Goal: Information Seeking & Learning: Learn about a topic

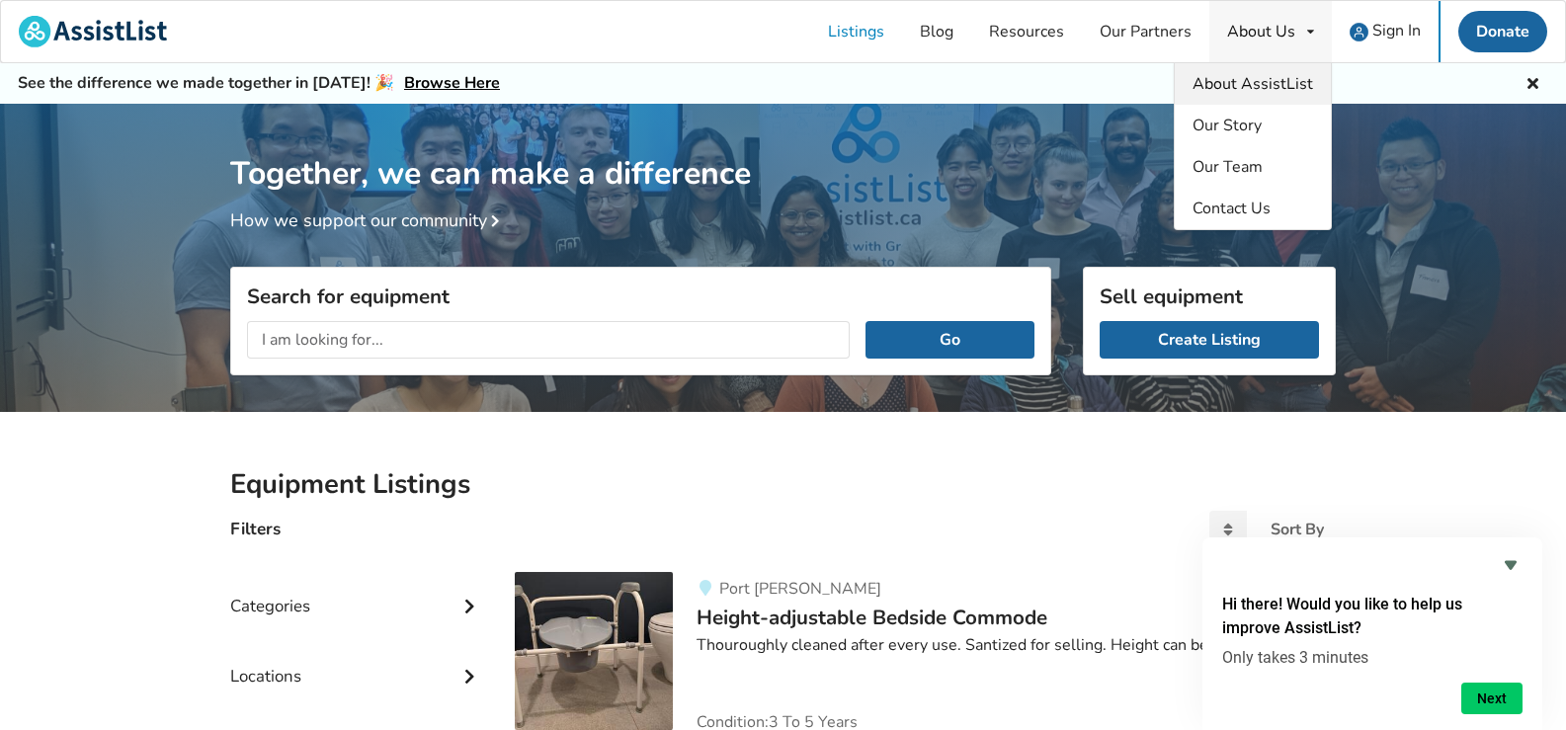
click at [1250, 79] on span "About AssistList" at bounding box center [1253, 84] width 121 height 22
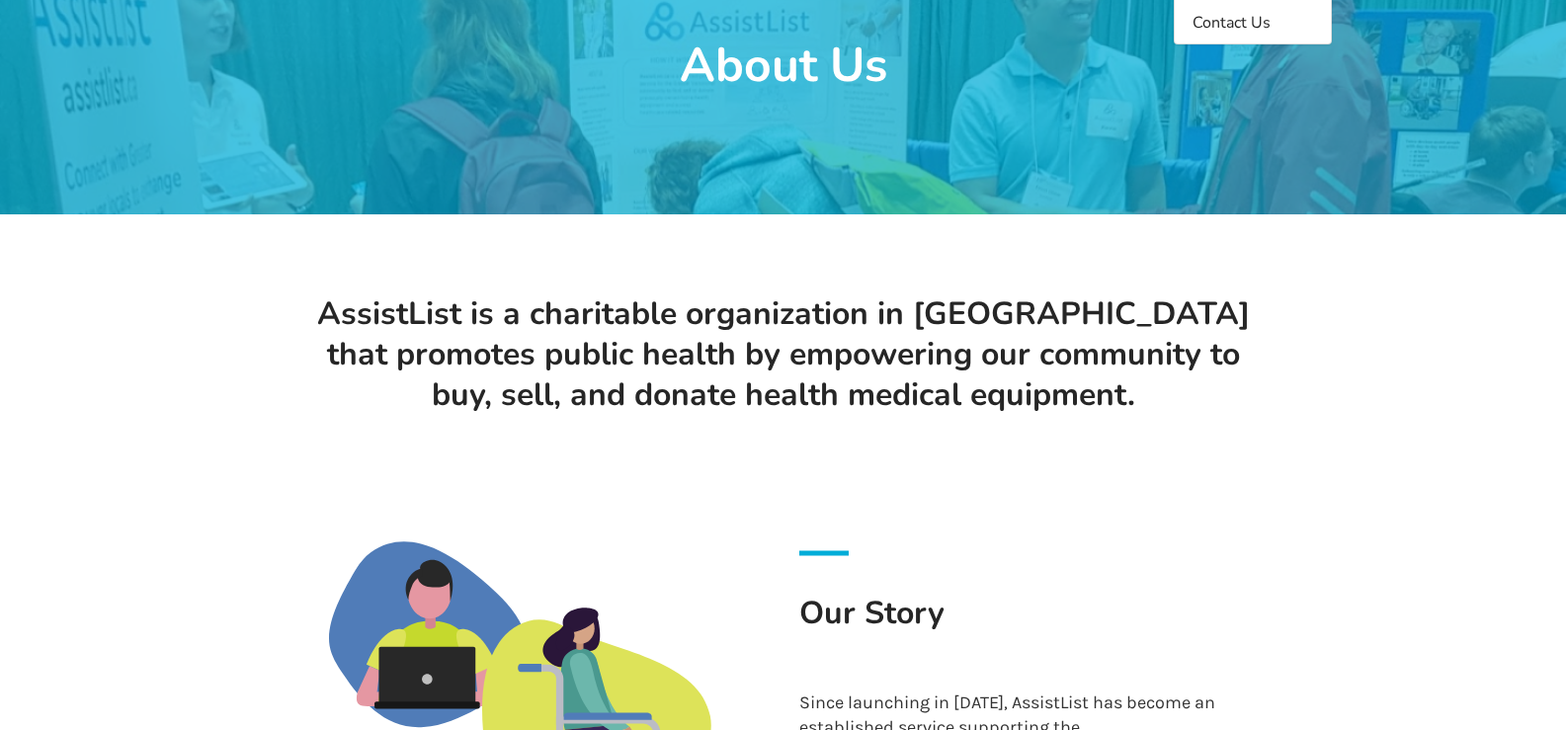
scroll to position [99, 0]
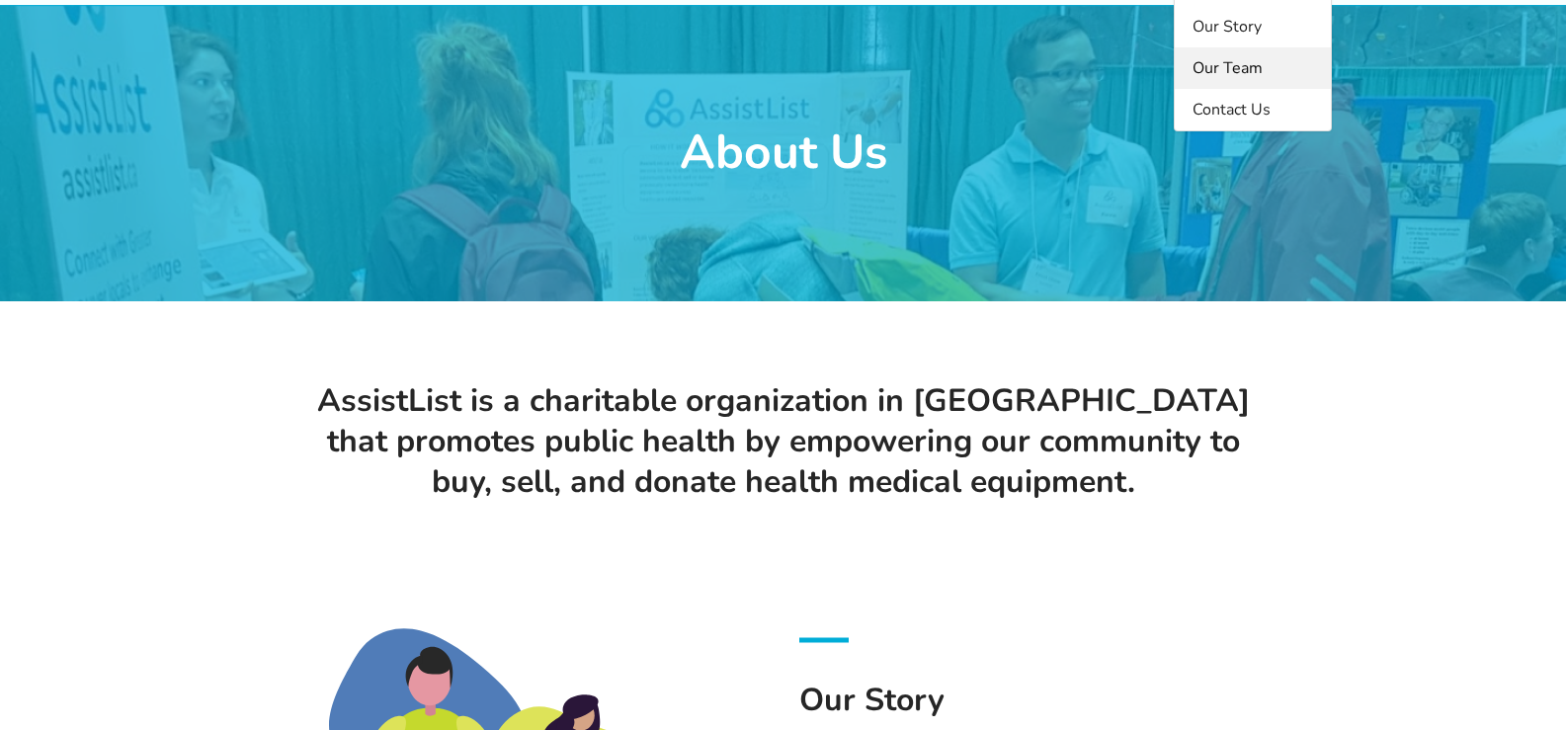
click at [1256, 68] on span "Our Team" at bounding box center [1228, 68] width 70 height 22
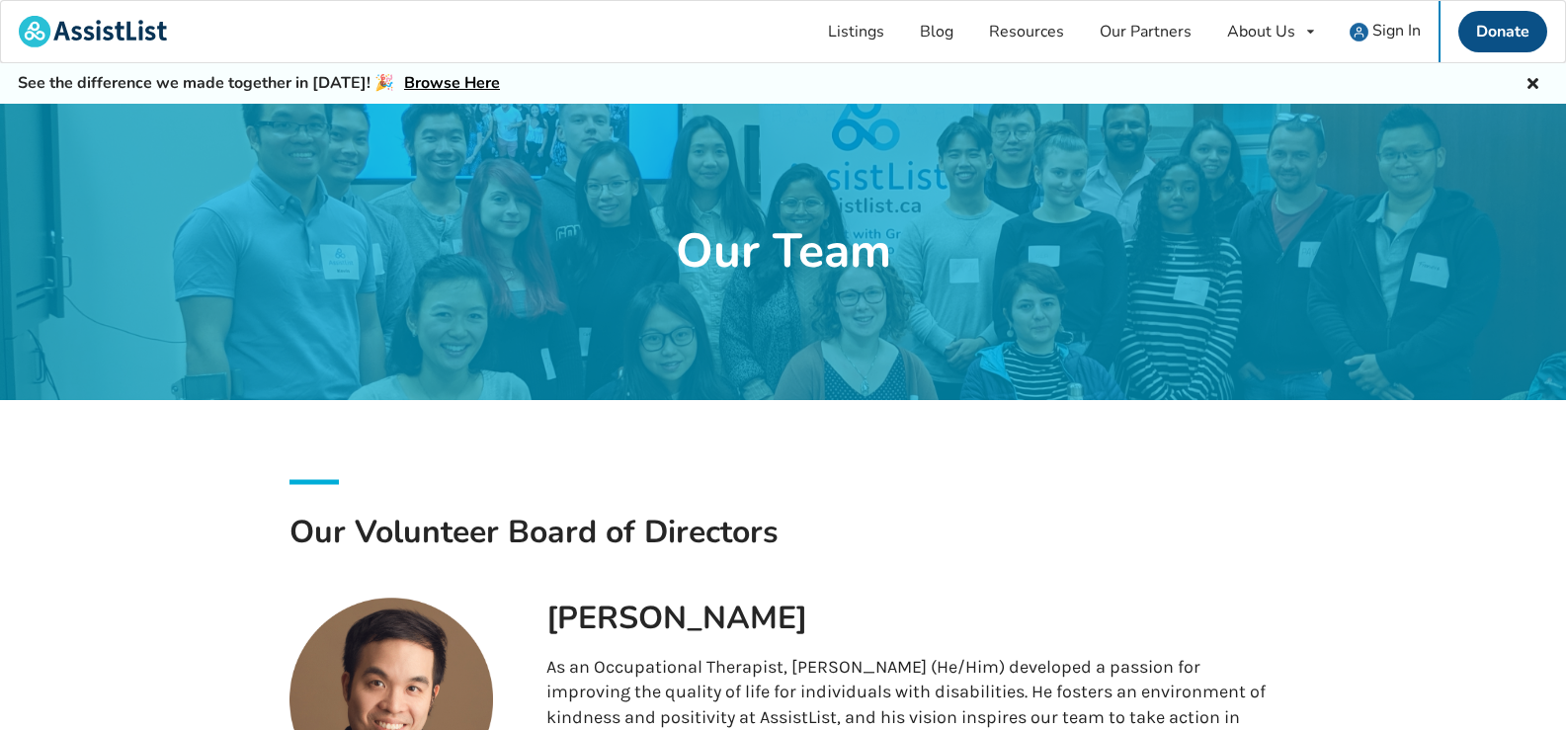
click at [1495, 42] on link "Donate" at bounding box center [1503, 32] width 89 height 42
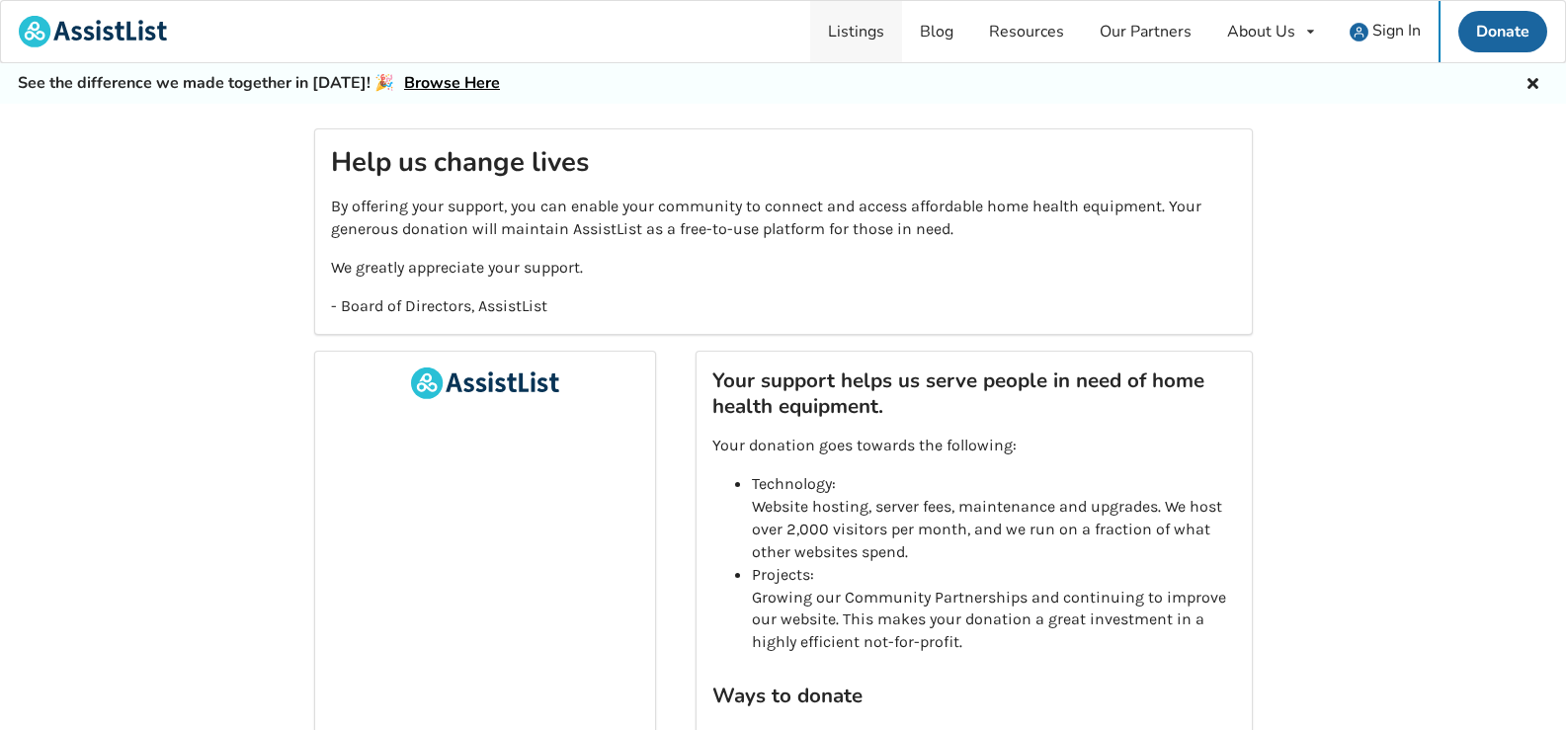
click at [853, 39] on link "Listings" at bounding box center [856, 31] width 92 height 61
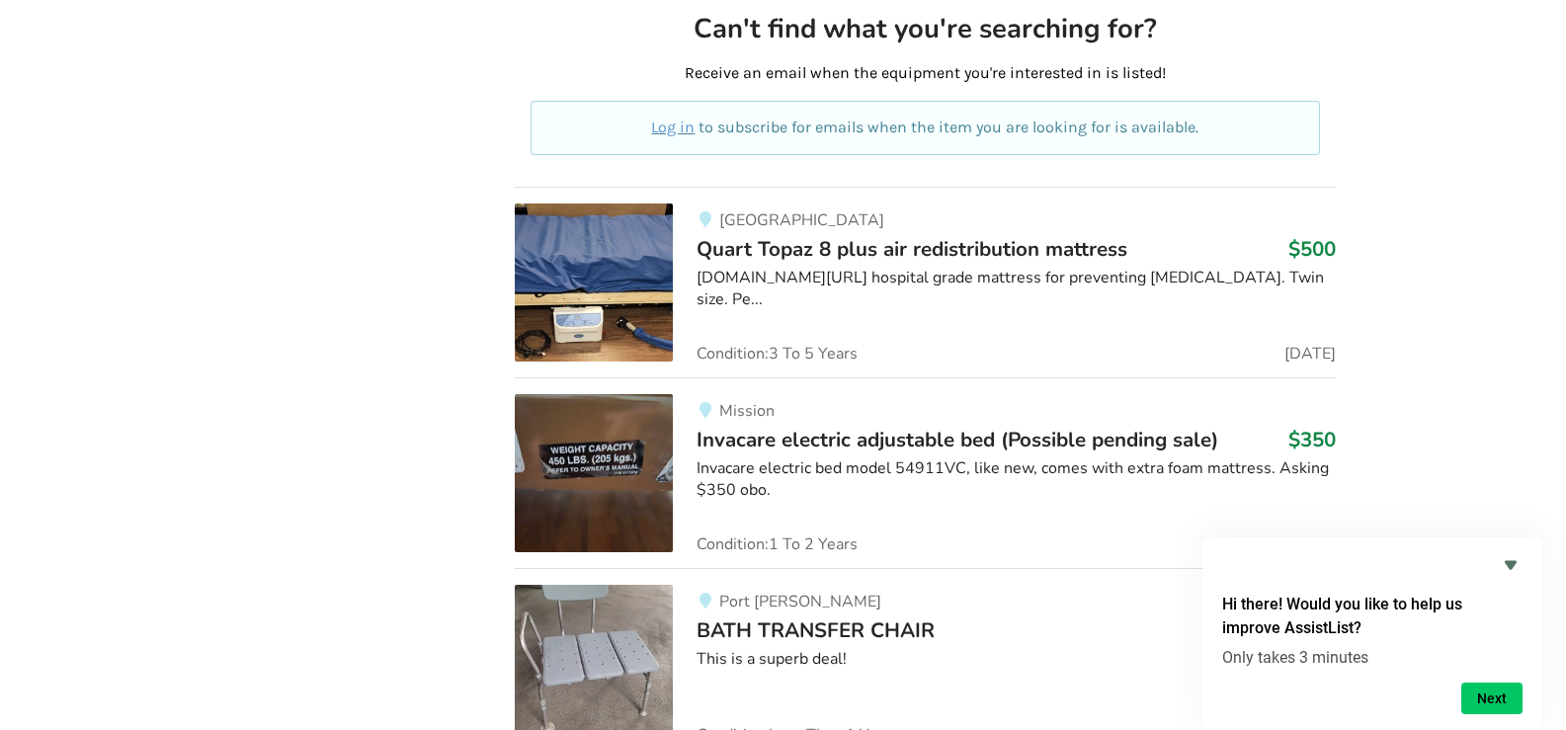
scroll to position [5475, 0]
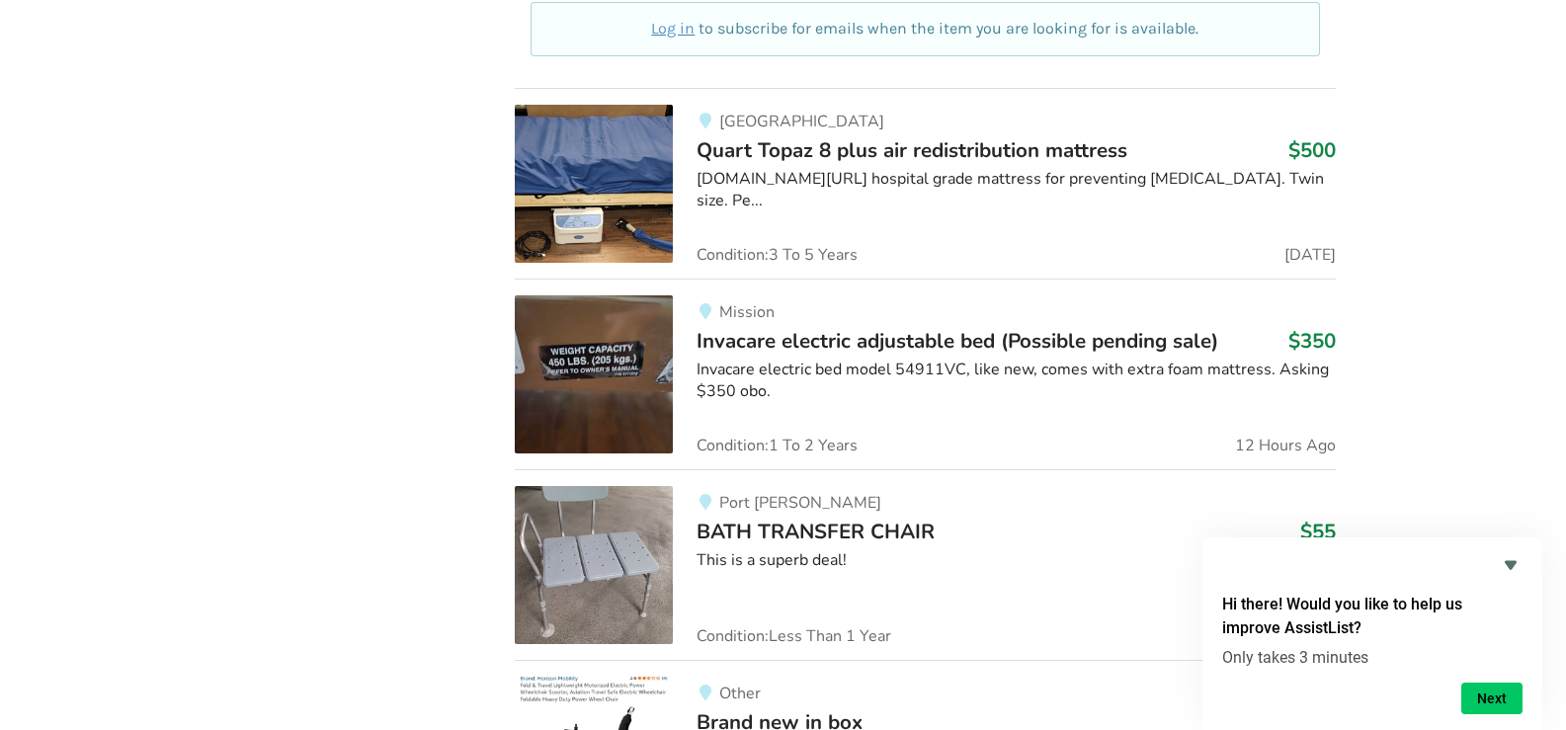
click at [646, 345] on img at bounding box center [594, 374] width 158 height 158
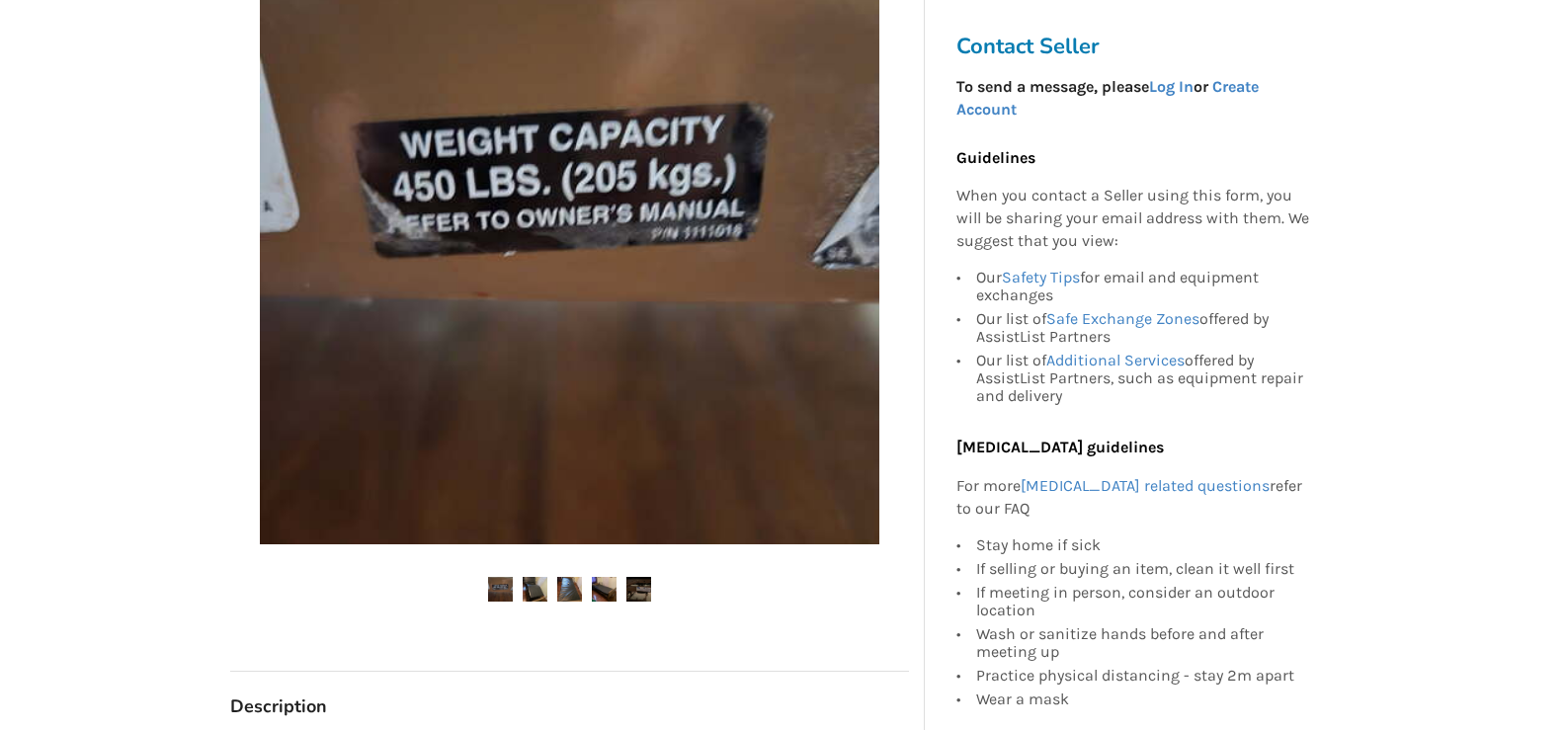
scroll to position [494, 0]
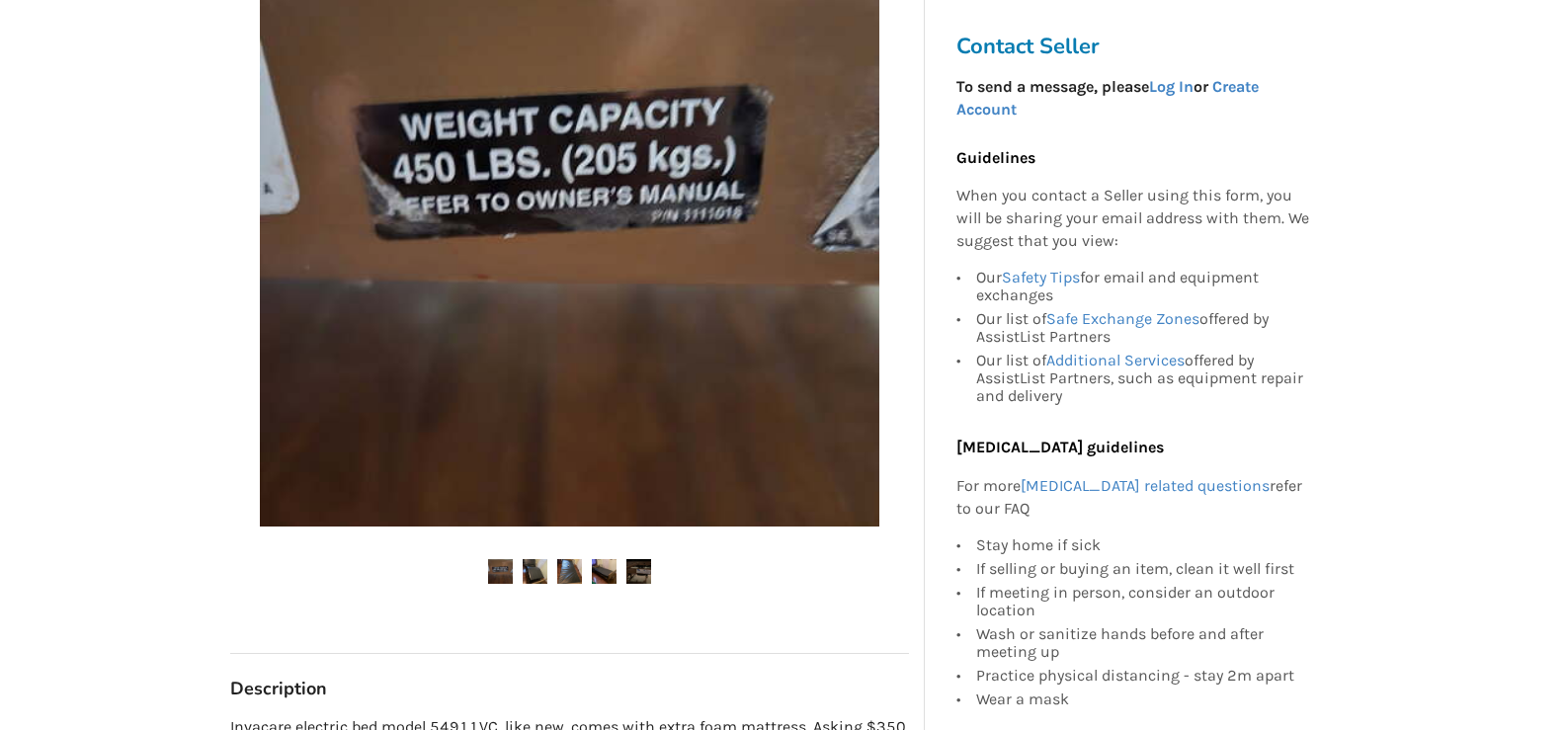
click at [527, 563] on img at bounding box center [535, 571] width 25 height 25
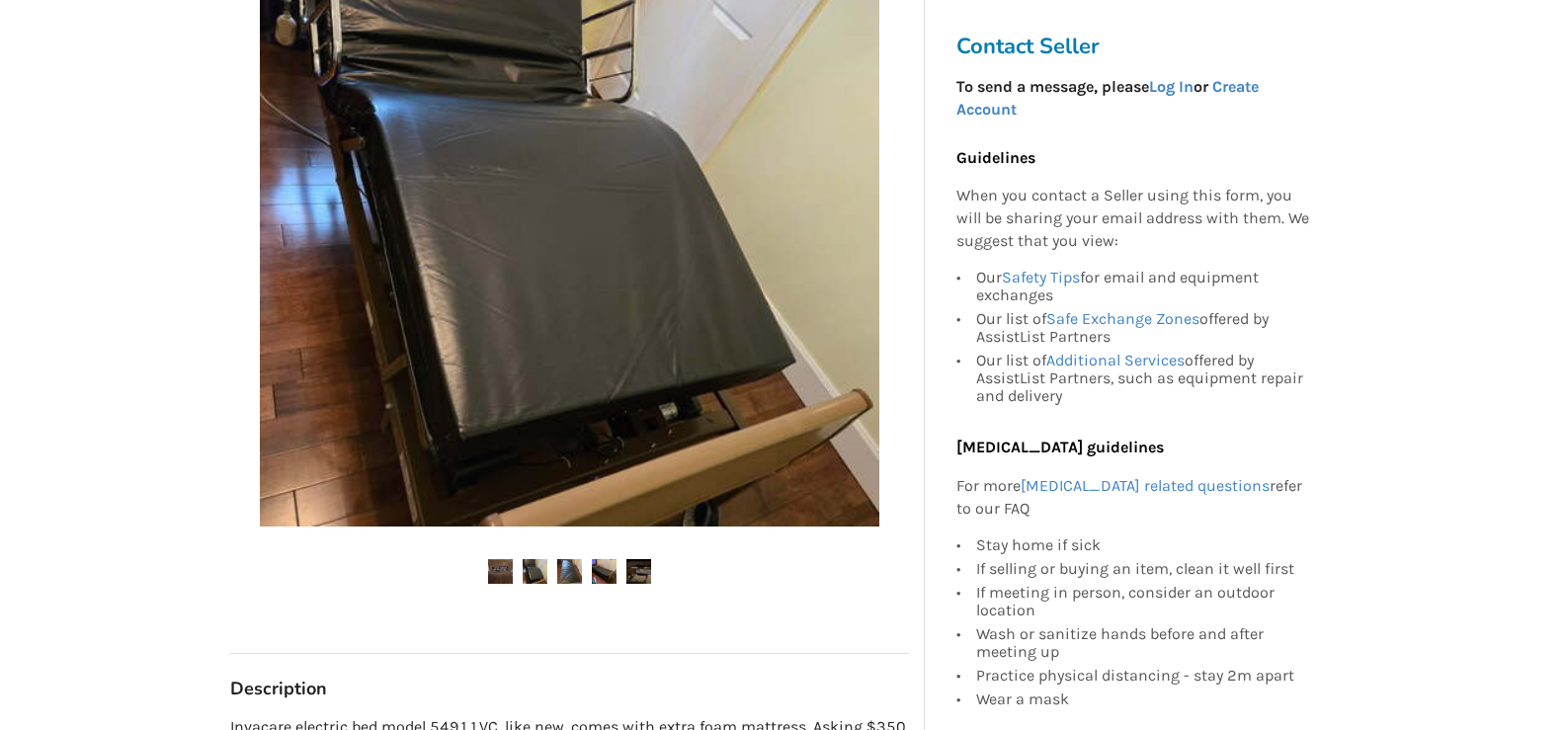
click at [565, 560] on img at bounding box center [569, 571] width 25 height 25
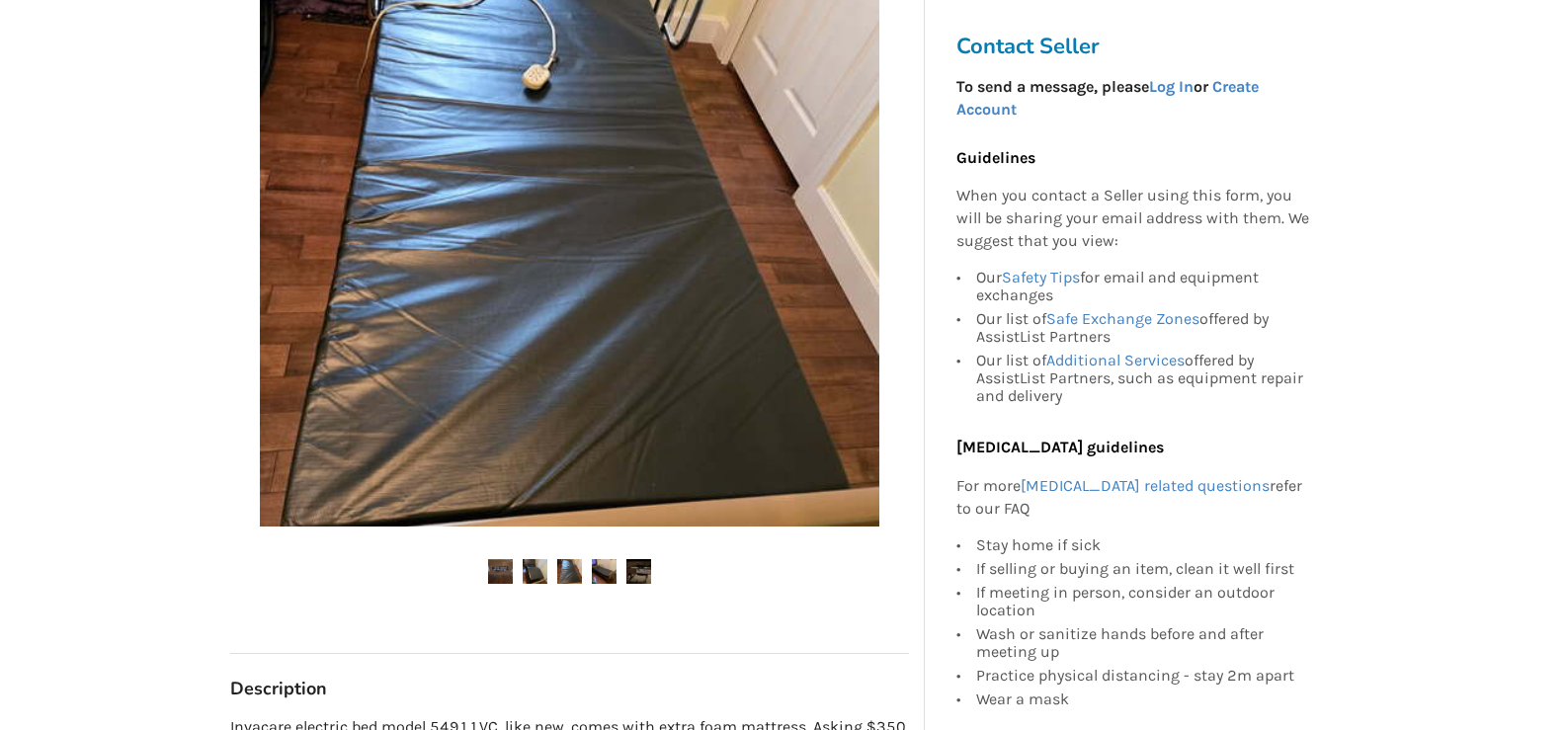
click at [602, 563] on img at bounding box center [604, 571] width 25 height 25
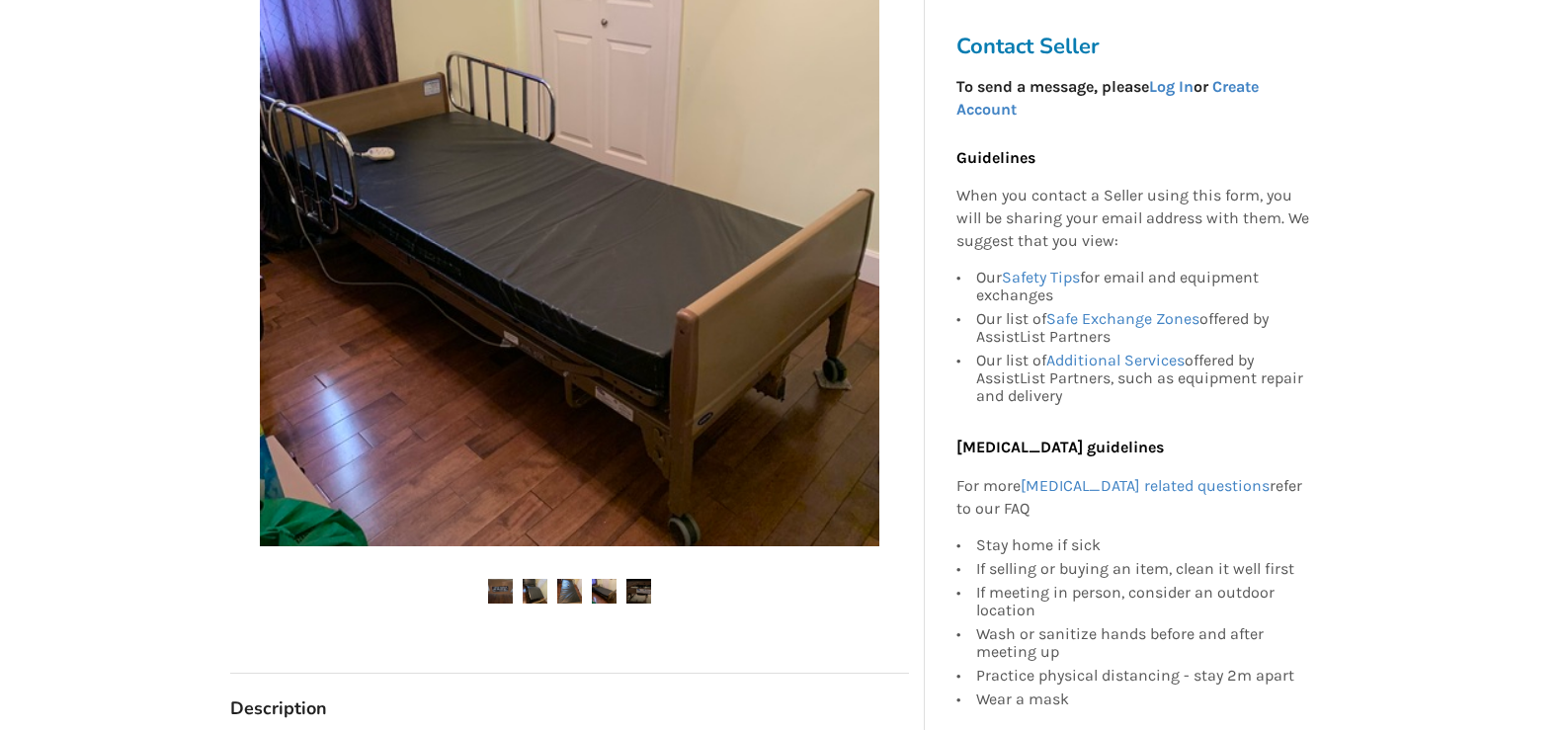
scroll to position [492, 0]
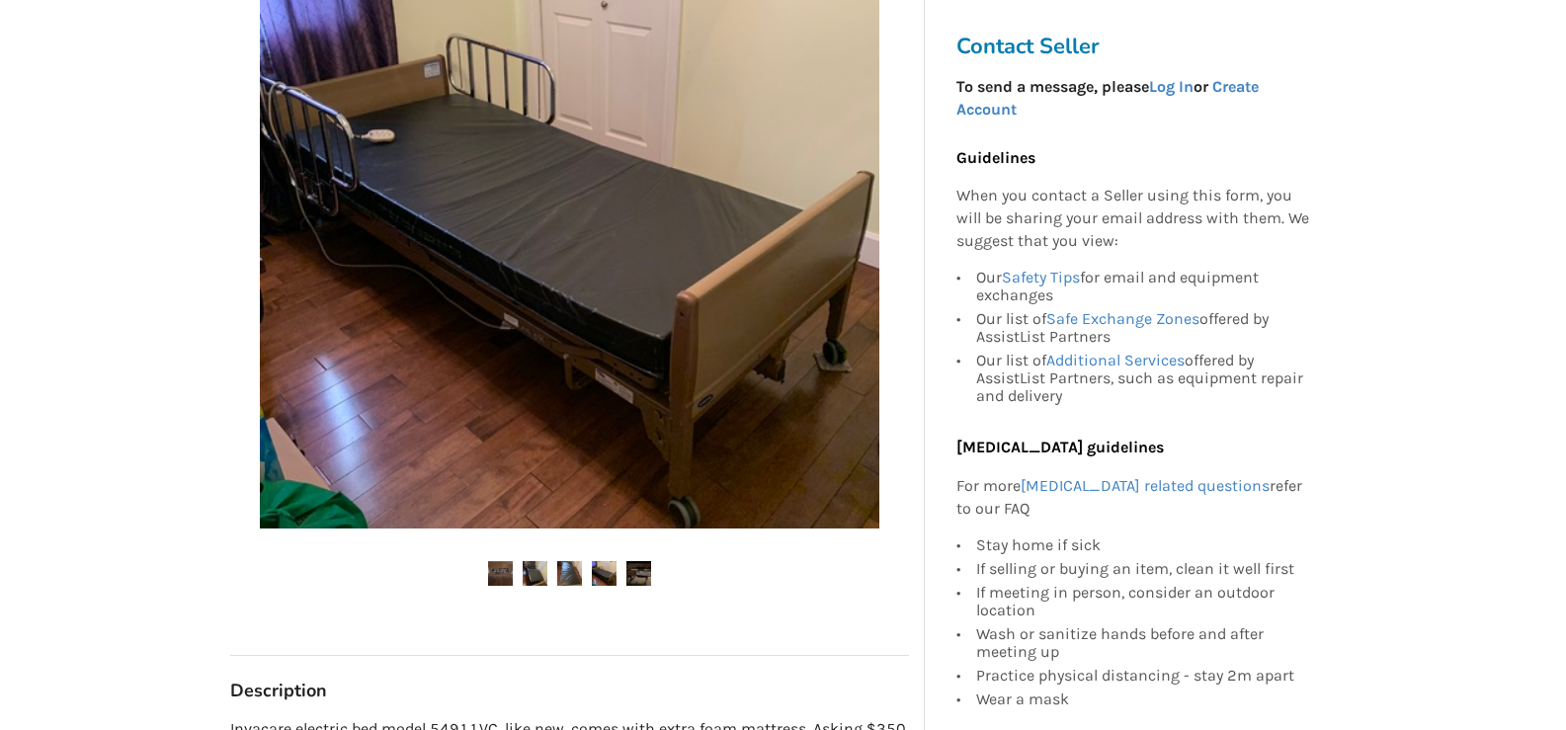
click at [604, 584] on img at bounding box center [604, 573] width 25 height 25
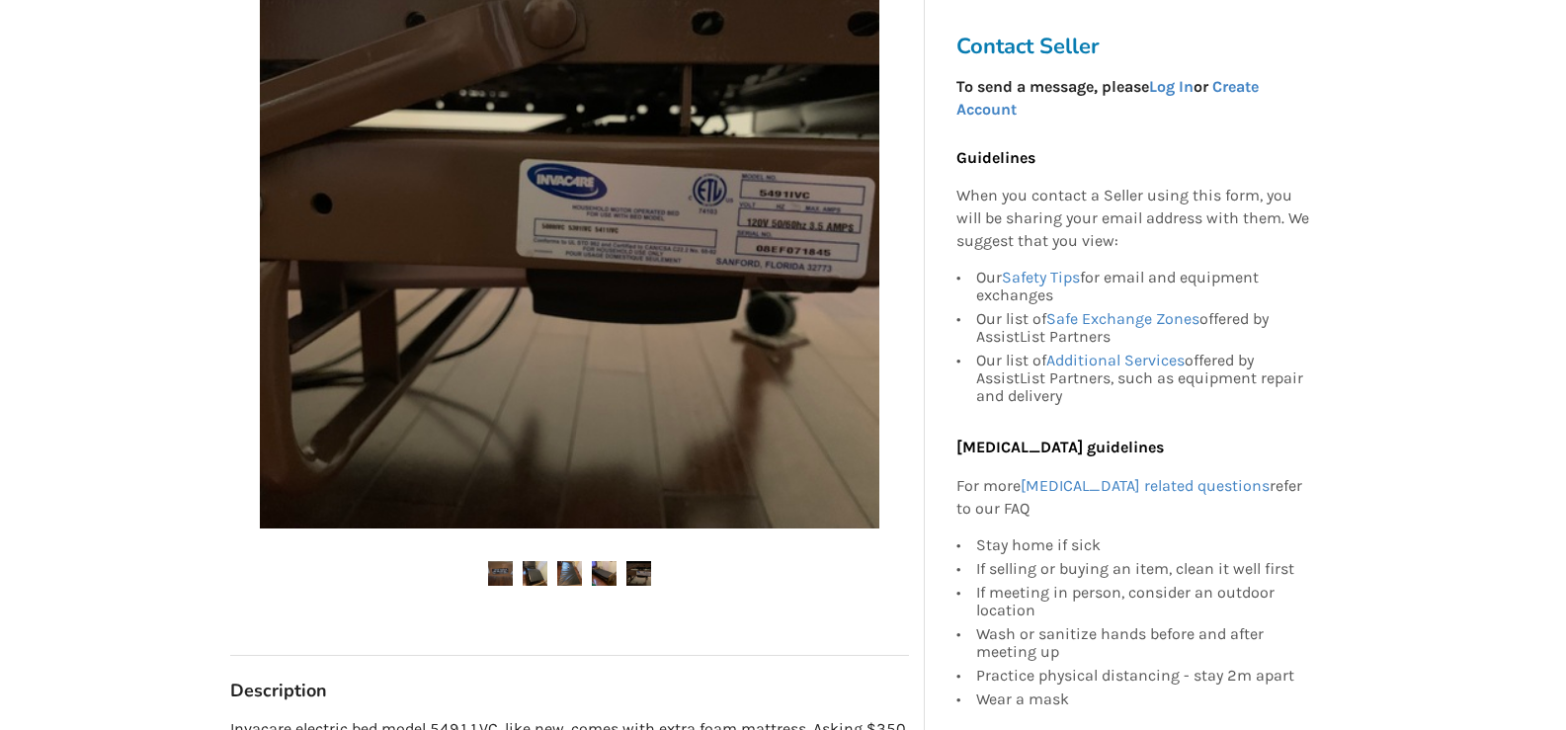
click at [566, 564] on img at bounding box center [569, 573] width 25 height 25
click at [540, 573] on img at bounding box center [535, 573] width 25 height 25
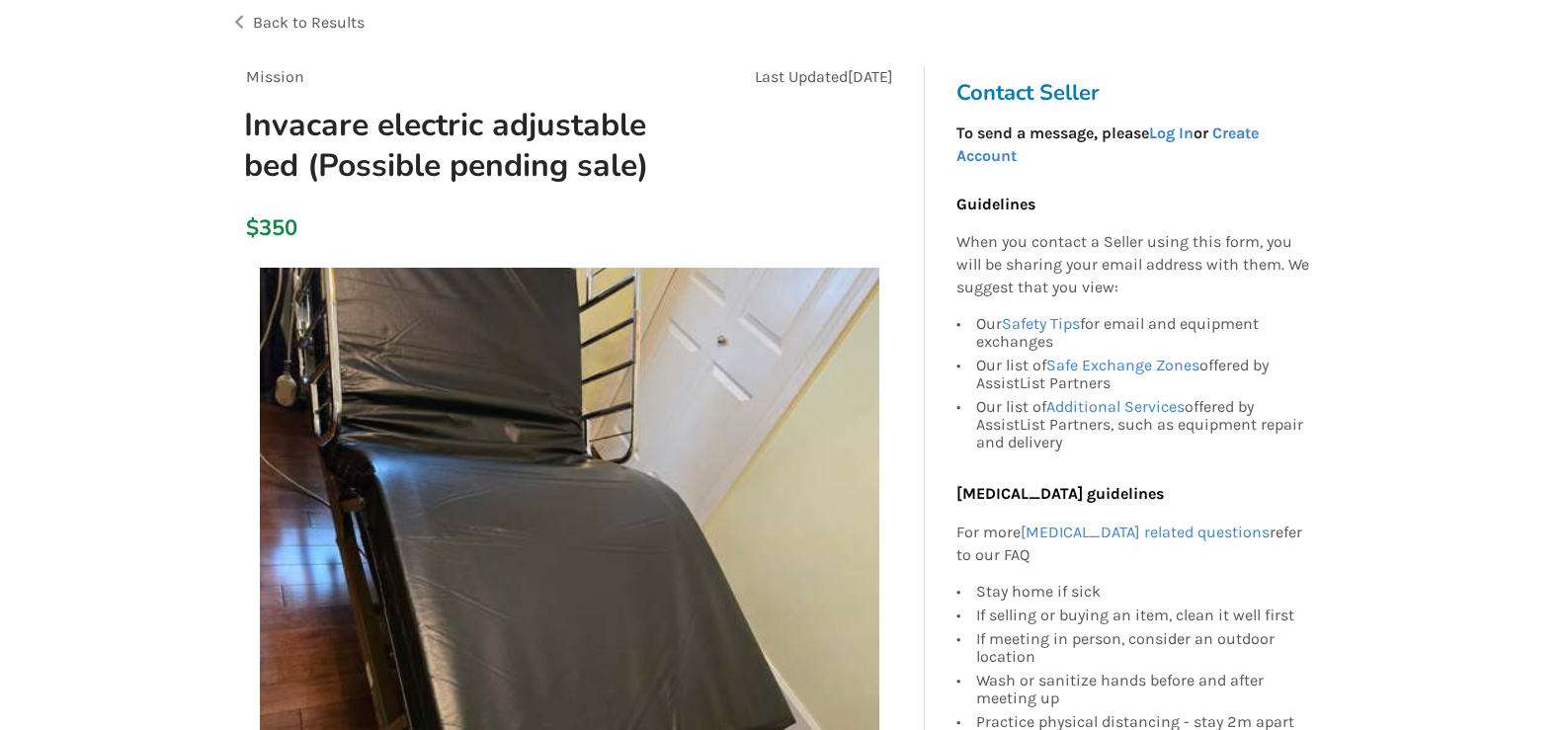
scroll to position [97, 0]
